Goal: Task Accomplishment & Management: Use online tool/utility

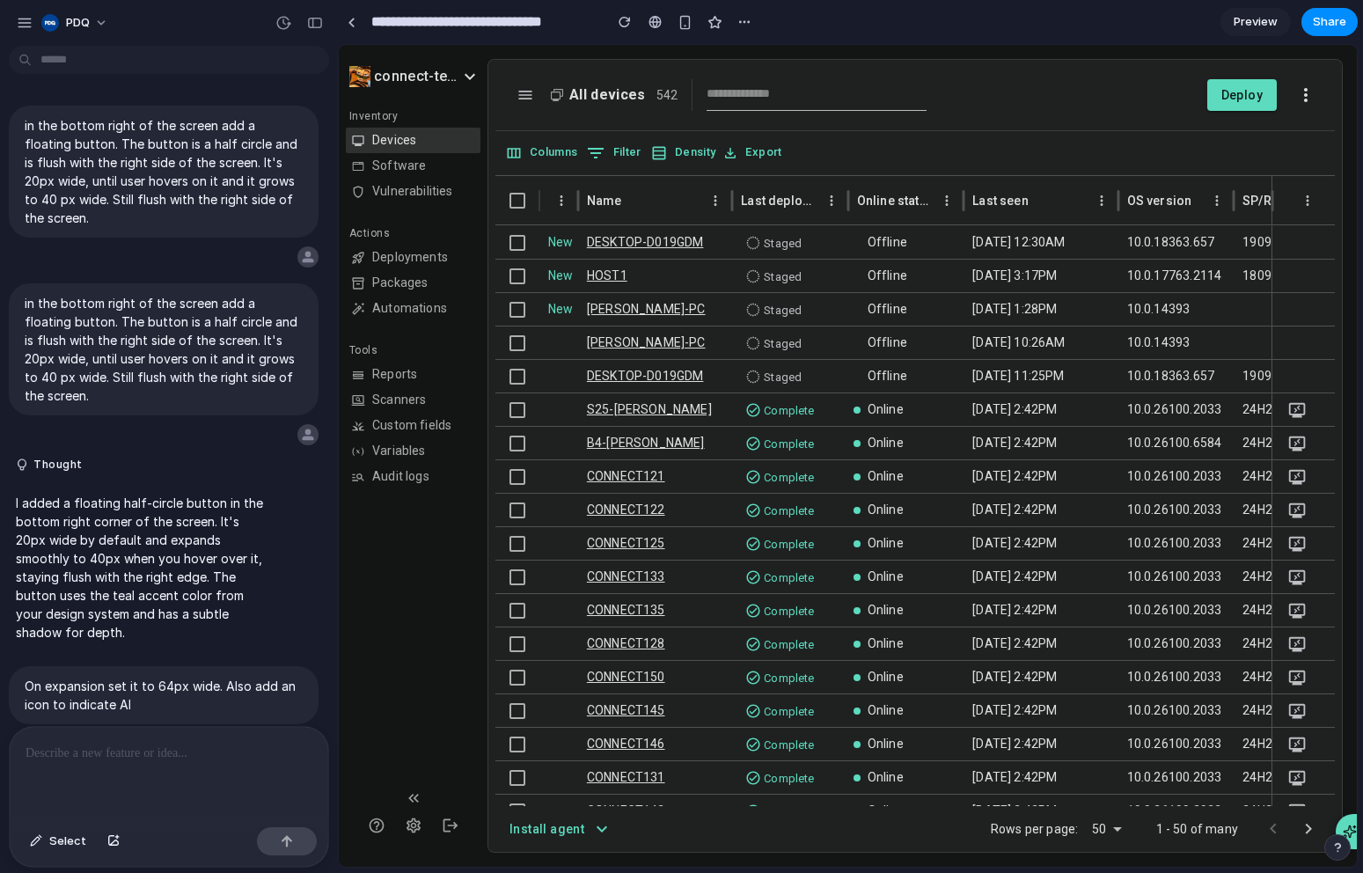
scroll to position [3132, 0]
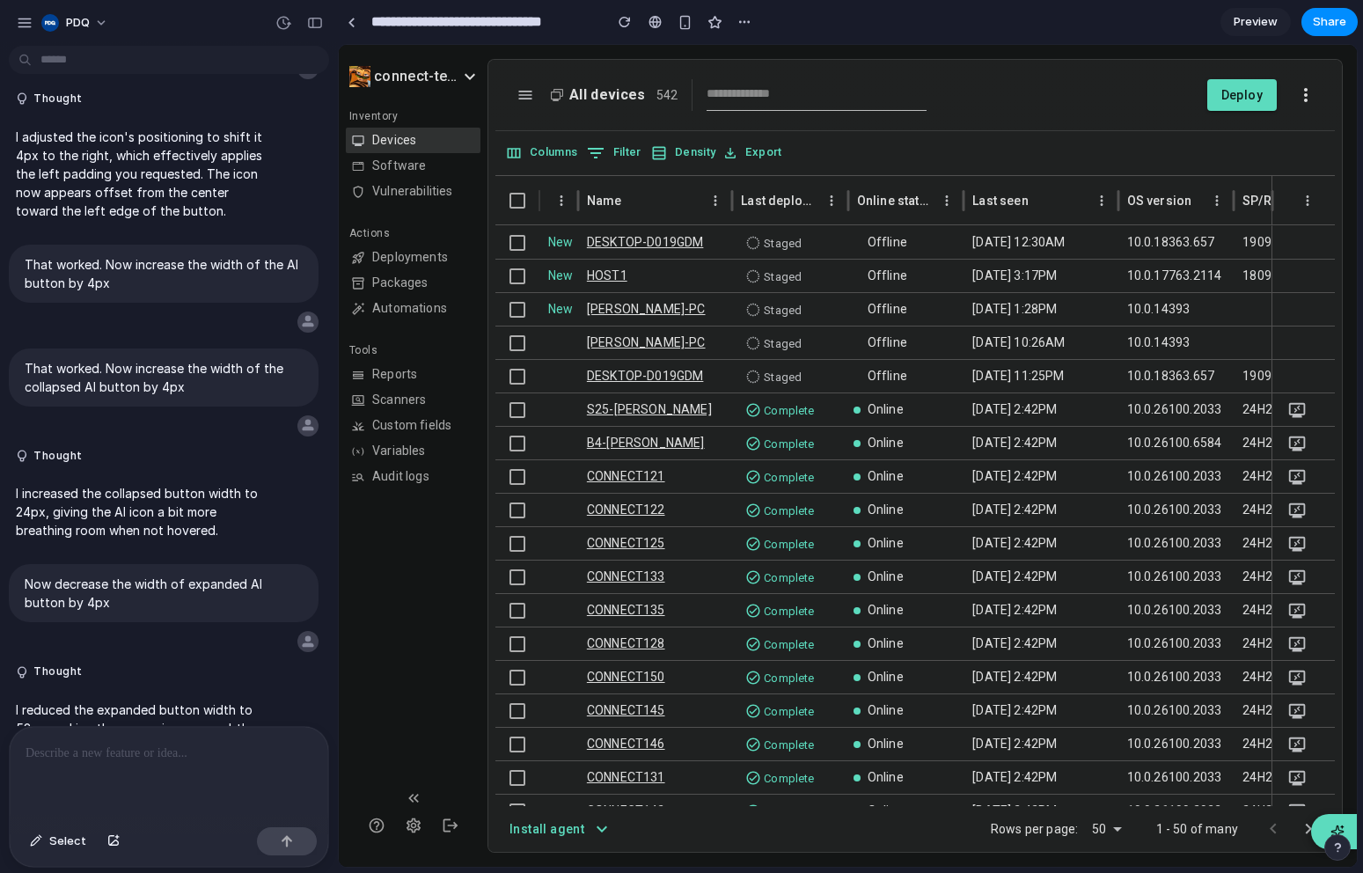
click at [1344, 822] on button "AI Assistant" at bounding box center [1334, 831] width 46 height 35
click at [129, 795] on div at bounding box center [169, 773] width 319 height 93
click at [1349, 822] on button "AI Assistant" at bounding box center [1334, 831] width 46 height 35
click at [185, 749] on p at bounding box center [169, 753] width 287 height 21
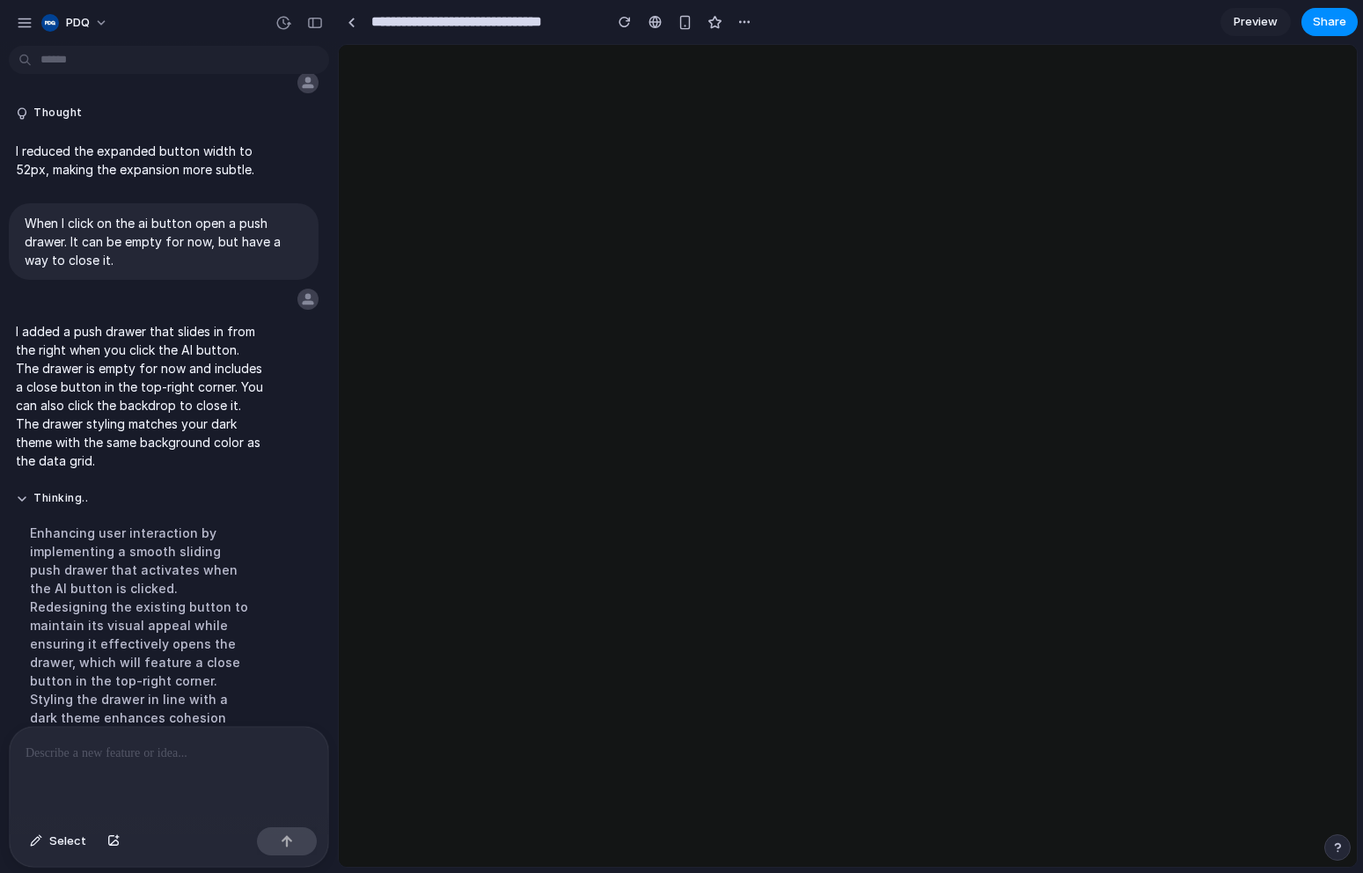
scroll to position [0, 0]
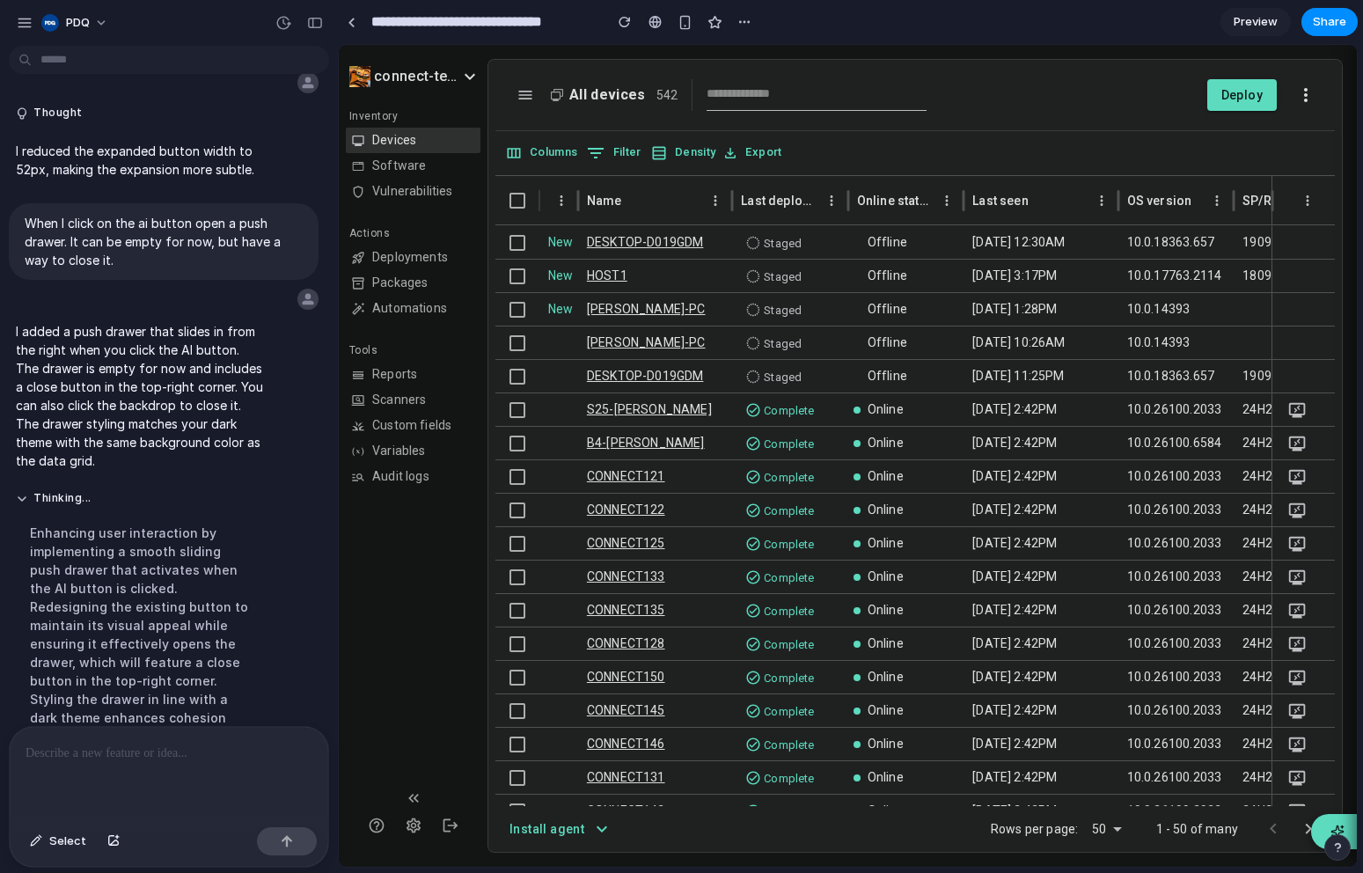
click at [1348, 823] on button "AI Assistant" at bounding box center [1334, 831] width 46 height 35
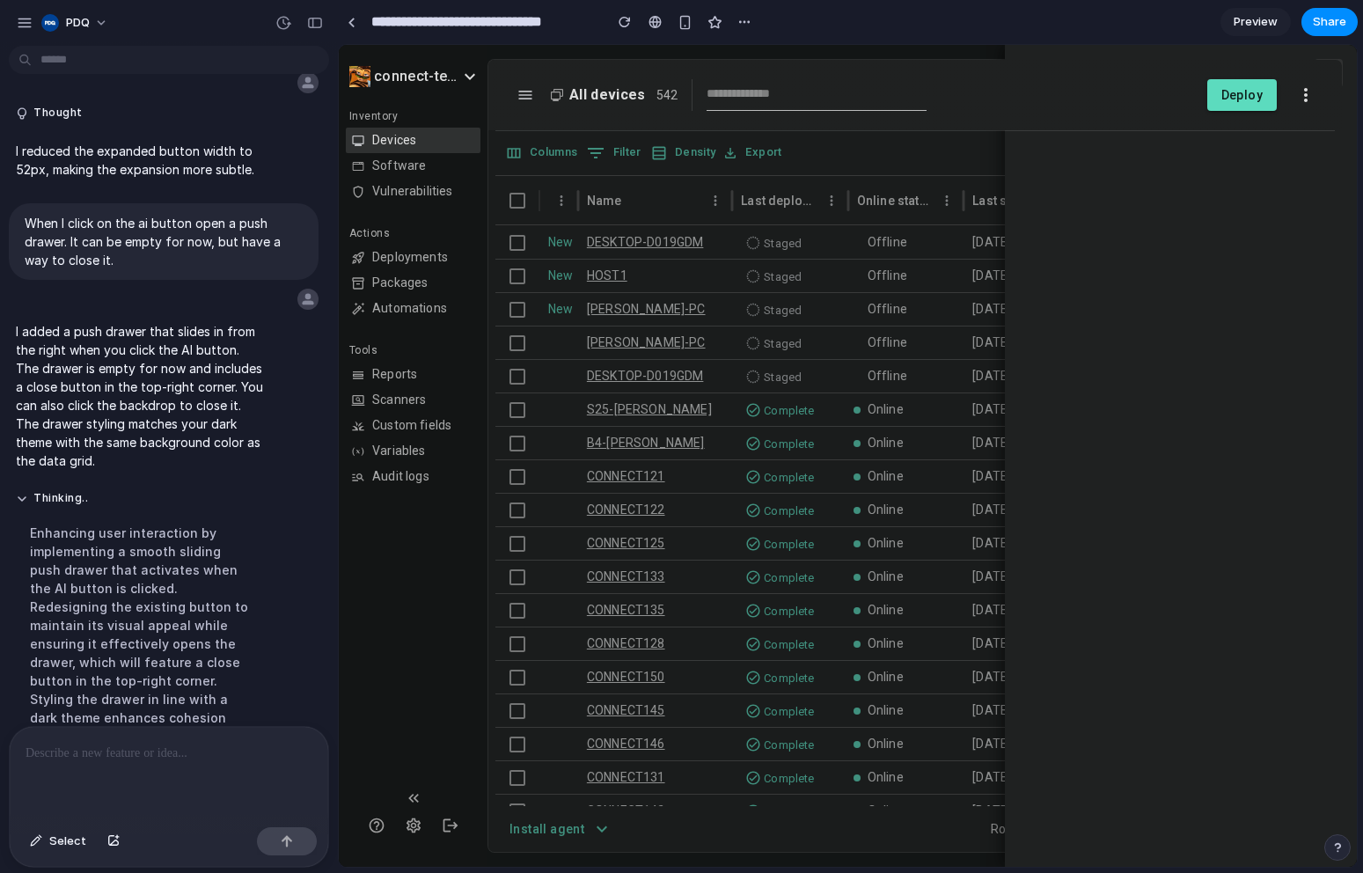
click at [129, 771] on div at bounding box center [169, 773] width 319 height 93
click at [304, 843] on button "button" at bounding box center [287, 841] width 60 height 28
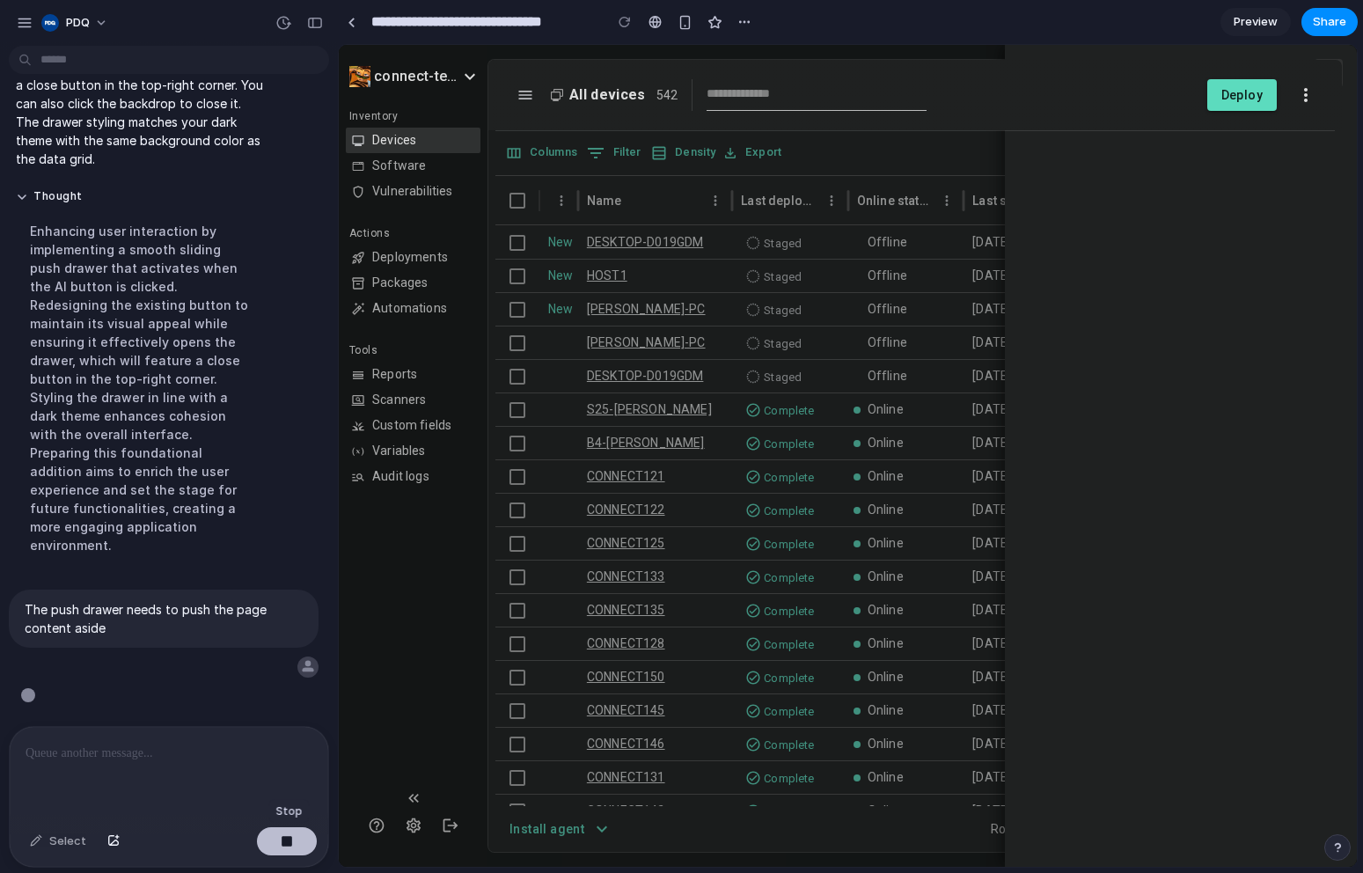
scroll to position [3749, 0]
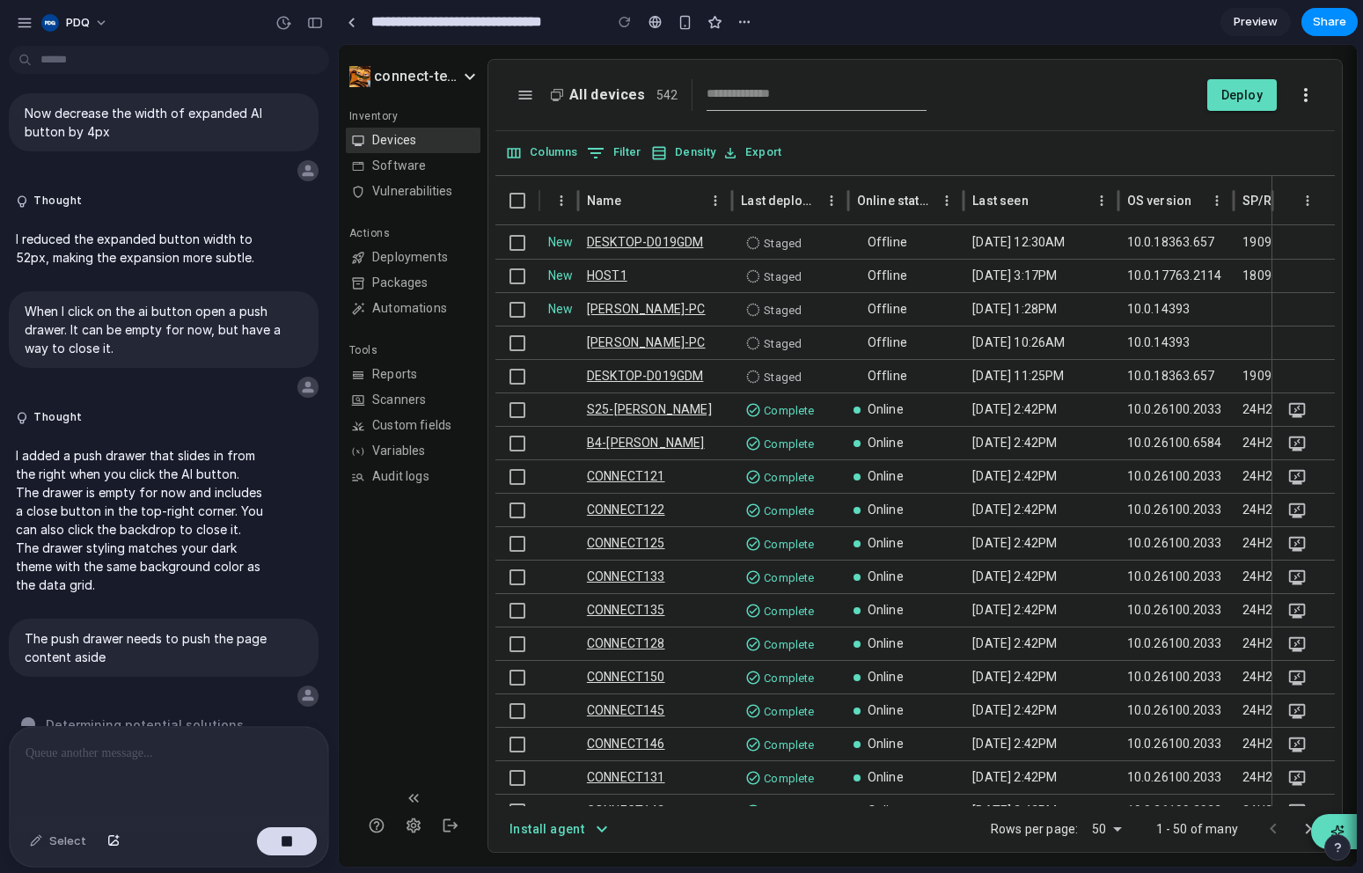
click at [1346, 826] on button "AI Assistant" at bounding box center [1334, 831] width 46 height 35
